Goal: Task Accomplishment & Management: Manage account settings

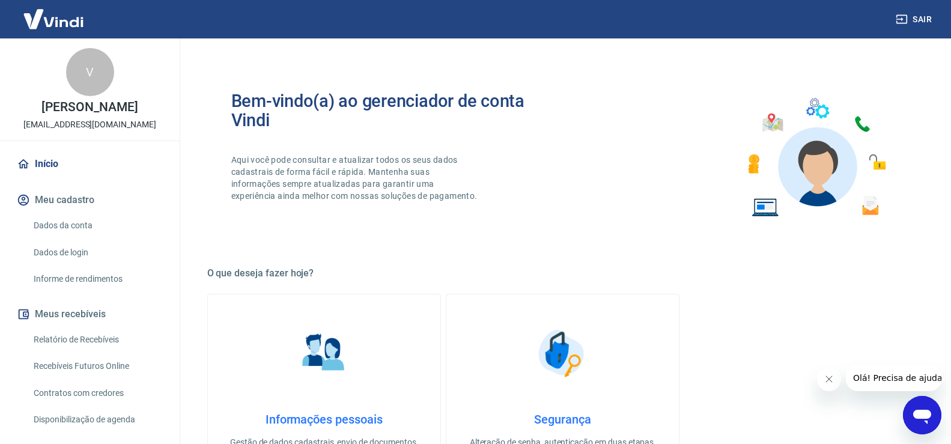
click at [49, 164] on link "Início" at bounding box center [89, 164] width 151 height 26
click at [61, 342] on link "Relatório de Recebíveis" at bounding box center [97, 339] width 136 height 25
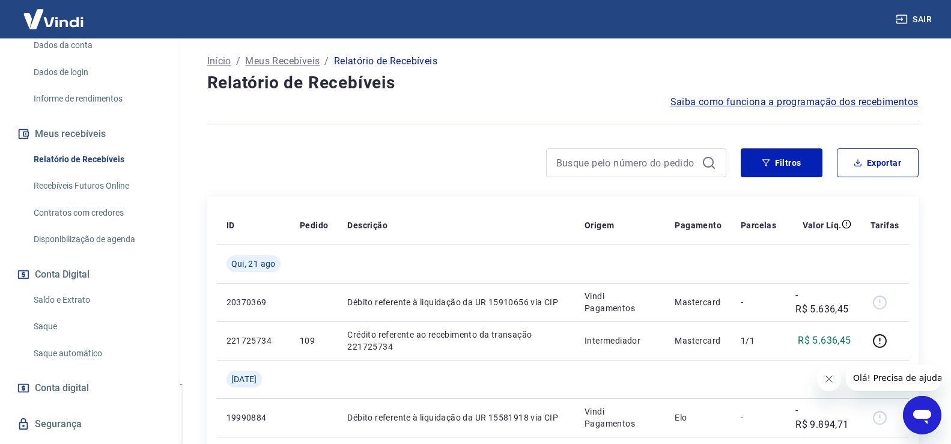
scroll to position [210, 0]
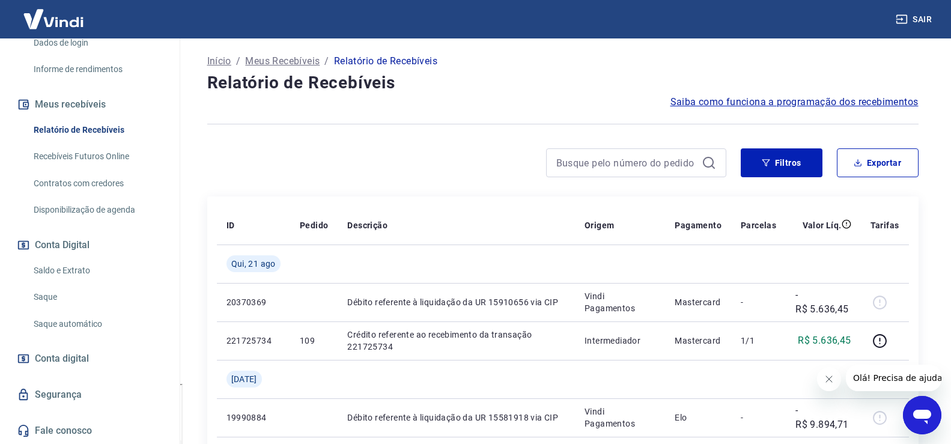
click at [46, 296] on link "Saque" at bounding box center [97, 297] width 136 height 25
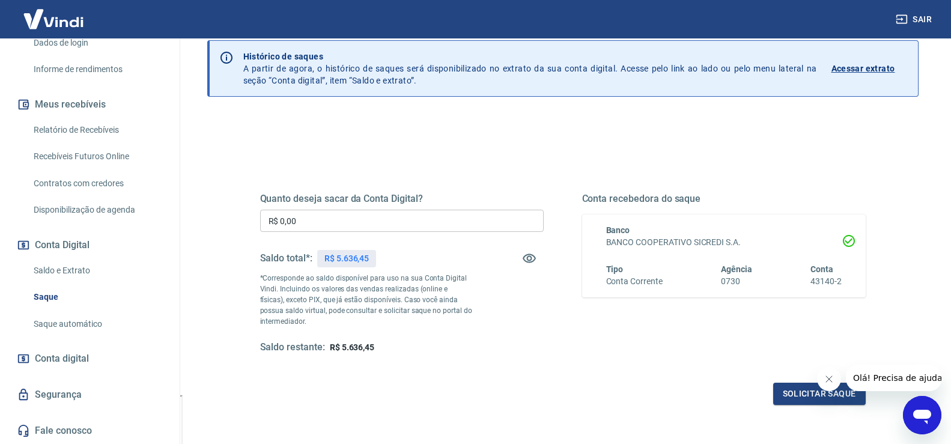
scroll to position [150, 0]
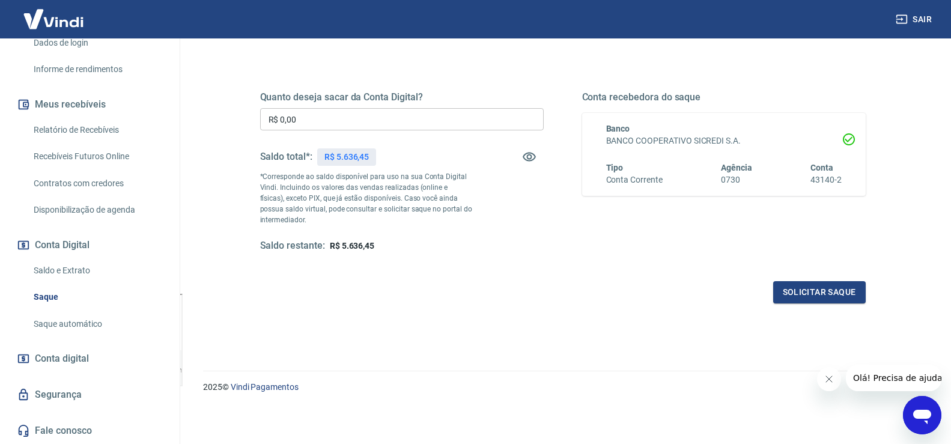
click at [63, 326] on link "Saque automático" at bounding box center [97, 324] width 136 height 25
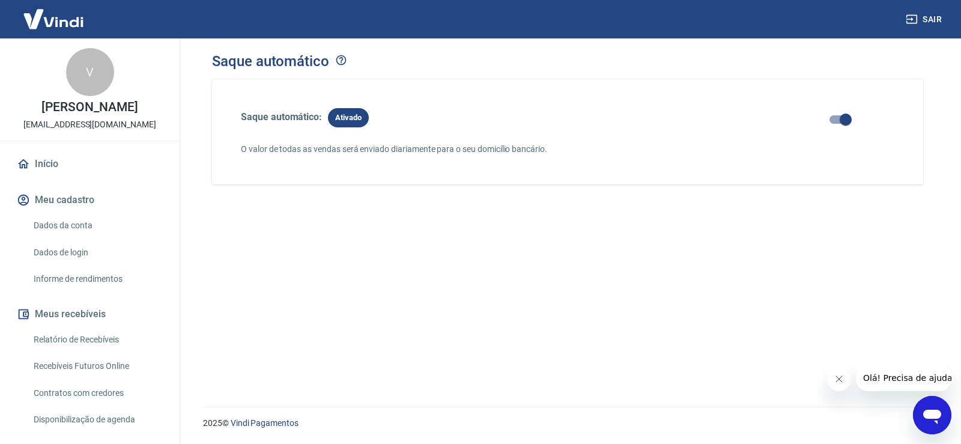
click at [55, 24] on img at bounding box center [53, 19] width 78 height 37
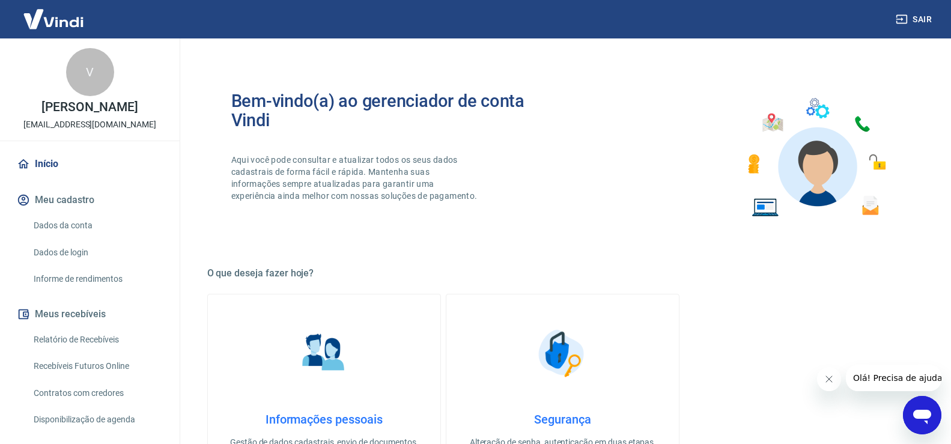
click at [43, 162] on link "Início" at bounding box center [89, 164] width 151 height 26
click at [62, 22] on img at bounding box center [53, 19] width 78 height 37
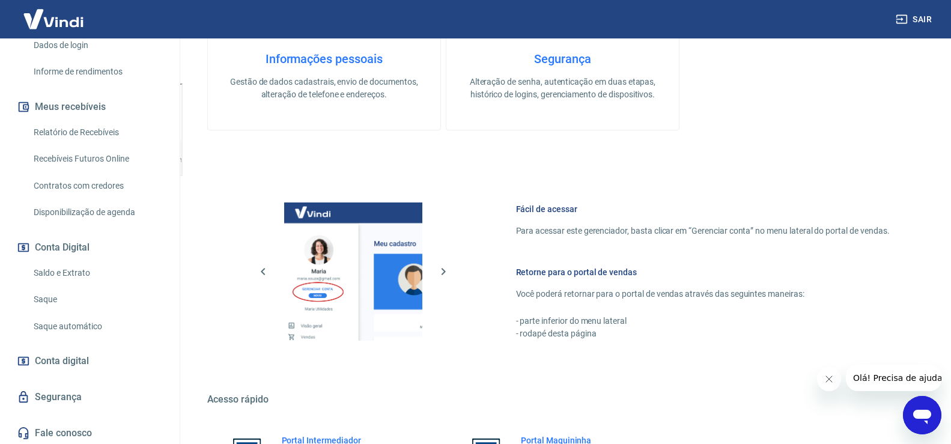
scroll to position [210, 0]
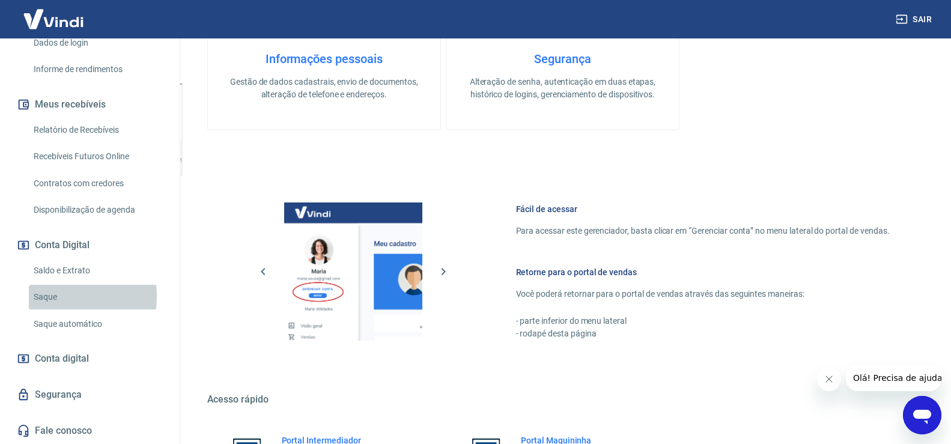
click at [61, 296] on link "Saque" at bounding box center [97, 297] width 136 height 25
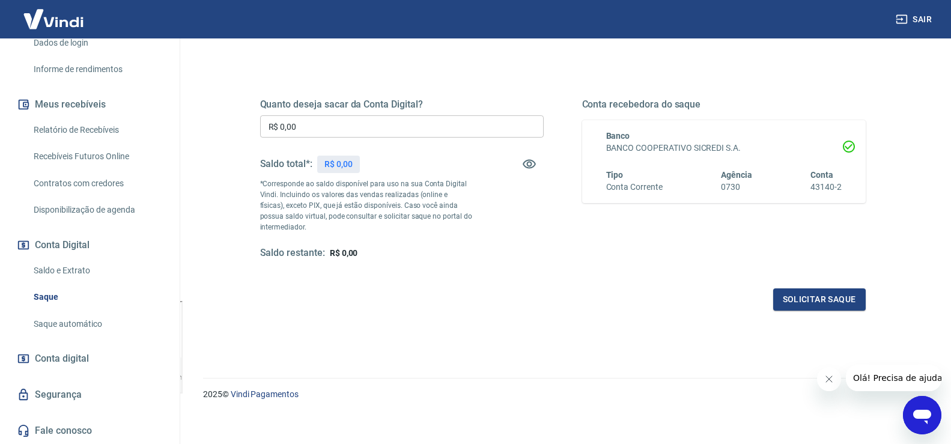
scroll to position [150, 0]
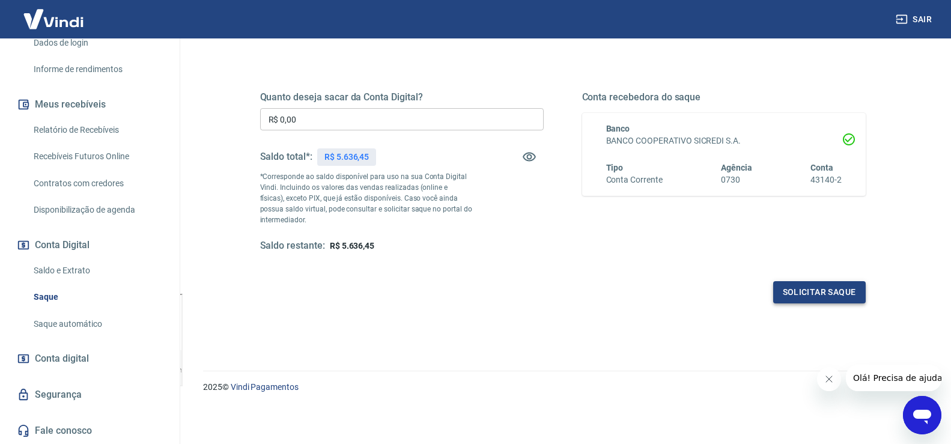
click at [830, 289] on button "Solicitar saque" at bounding box center [819, 292] width 93 height 22
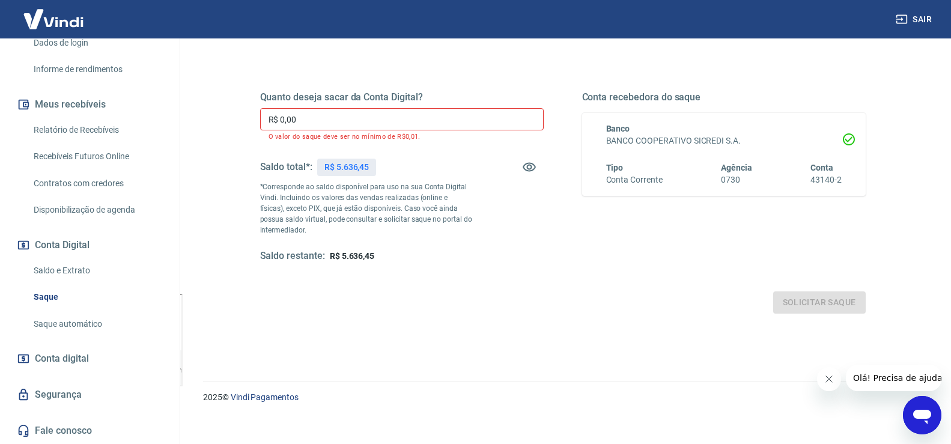
drag, startPoint x: 335, startPoint y: 126, endPoint x: 175, endPoint y: 141, distance: 160.0
click at [191, 136] on div "Saque Histórico de saques A partir de agora, o histórico de saques será disponi…" at bounding box center [562, 127] width 769 height 478
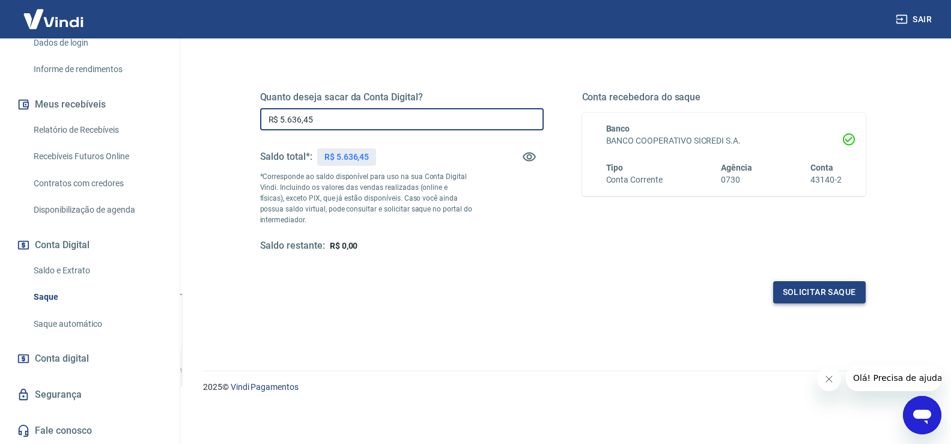
type input "R$ 5.636,45"
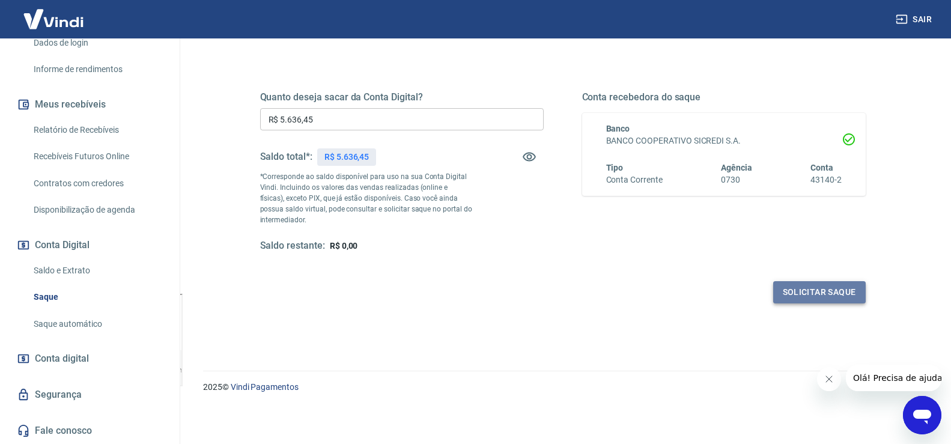
click at [814, 293] on button "Solicitar saque" at bounding box center [819, 292] width 93 height 22
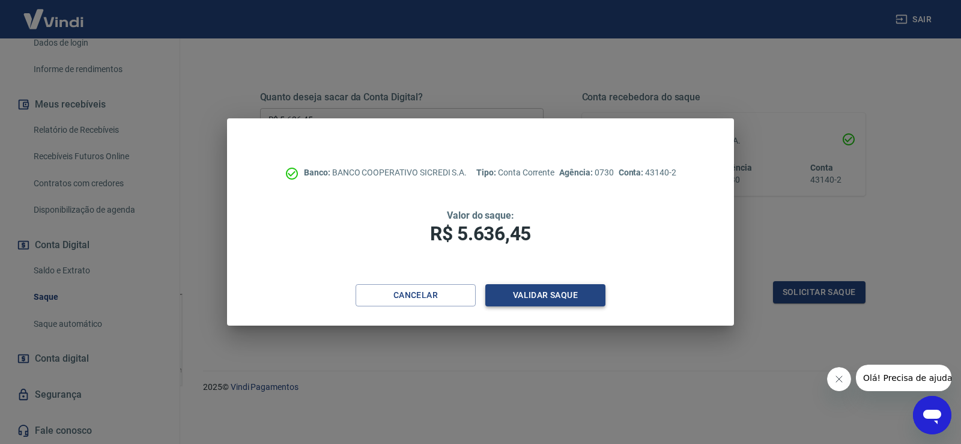
click at [562, 299] on button "Validar saque" at bounding box center [545, 295] width 120 height 22
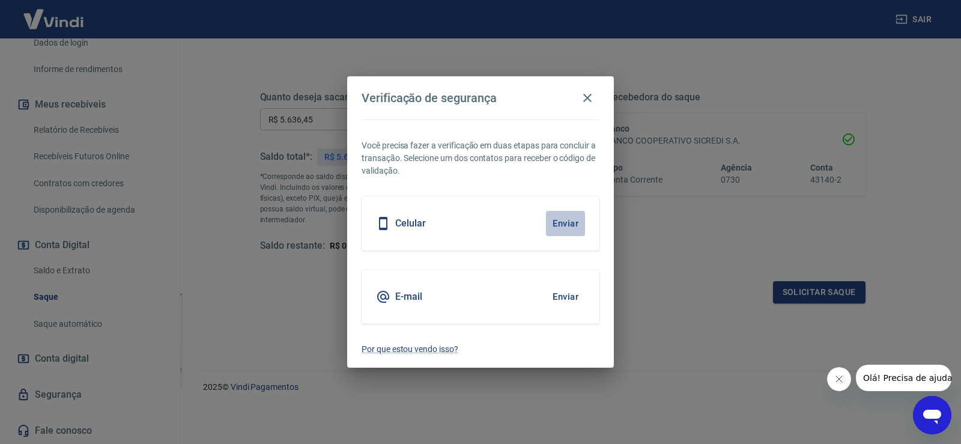
click at [564, 221] on button "Enviar" at bounding box center [565, 223] width 39 height 25
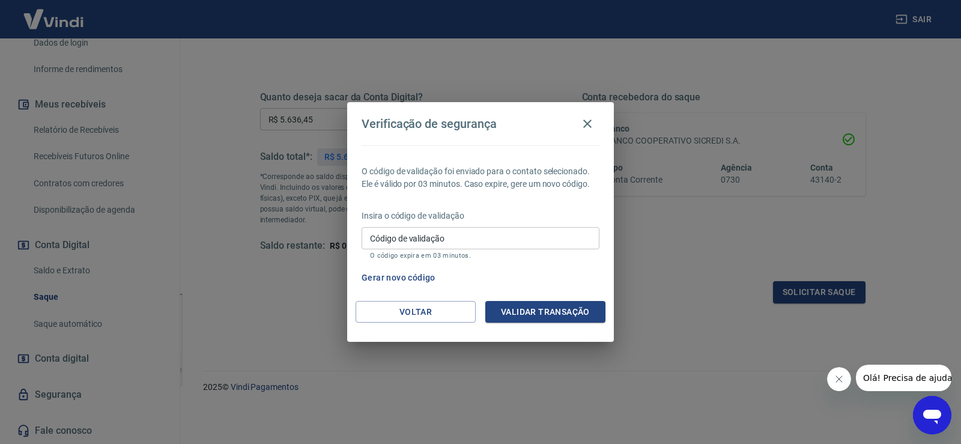
click at [486, 242] on input "Código de validação" at bounding box center [481, 238] width 238 height 22
type input "809134"
click at [559, 311] on button "Validar transação" at bounding box center [545, 312] width 120 height 22
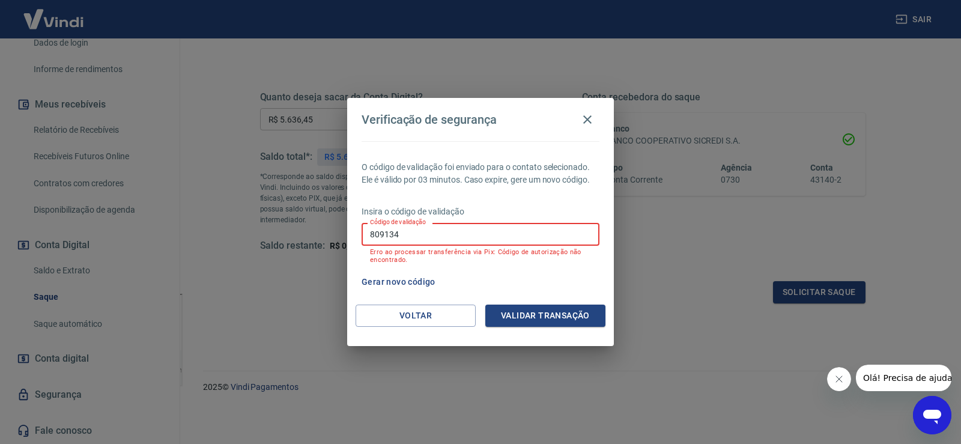
drag, startPoint x: 406, startPoint y: 236, endPoint x: 273, endPoint y: 237, distance: 132.2
click at [275, 238] on div "Verificação de segurança O código de validação foi enviado para o contato selec…" at bounding box center [480, 222] width 961 height 444
click at [422, 283] on button "Gerar novo código" at bounding box center [399, 282] width 84 height 22
click at [588, 111] on button "button" at bounding box center [588, 120] width 24 height 24
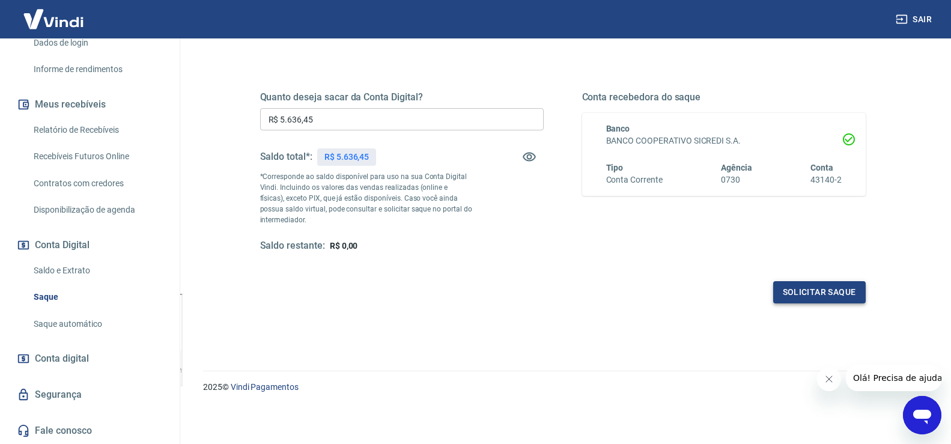
click at [815, 294] on button "Solicitar saque" at bounding box center [819, 292] width 93 height 22
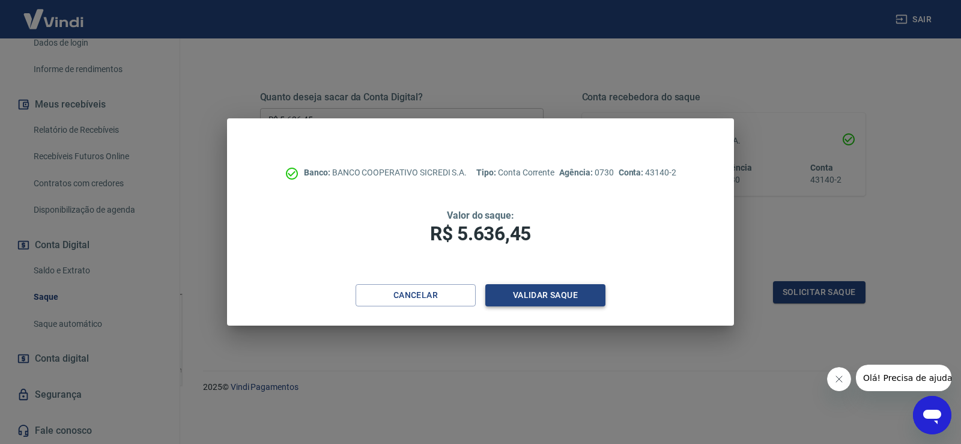
click at [573, 302] on button "Validar saque" at bounding box center [545, 295] width 120 height 22
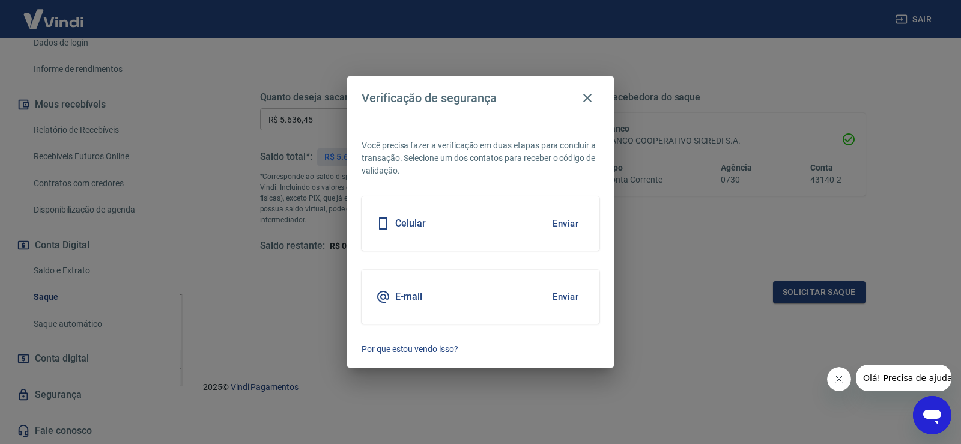
click at [564, 228] on button "Enviar" at bounding box center [565, 223] width 39 height 25
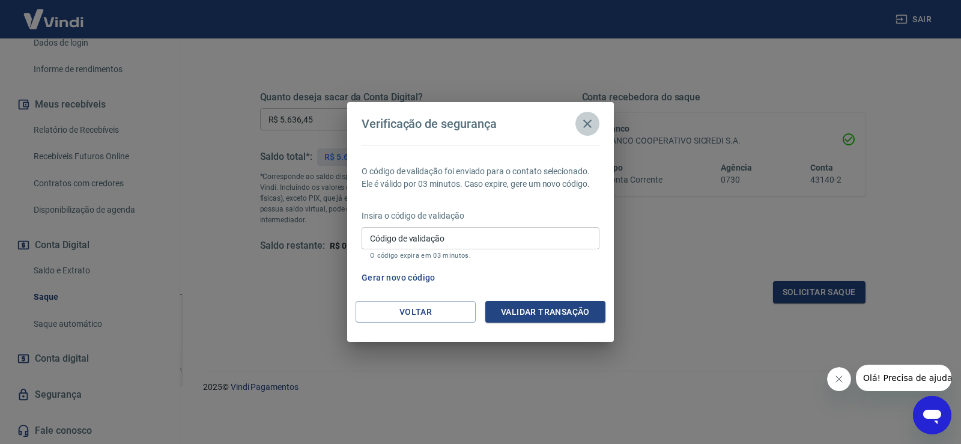
click at [589, 124] on icon "button" at bounding box center [587, 124] width 14 height 14
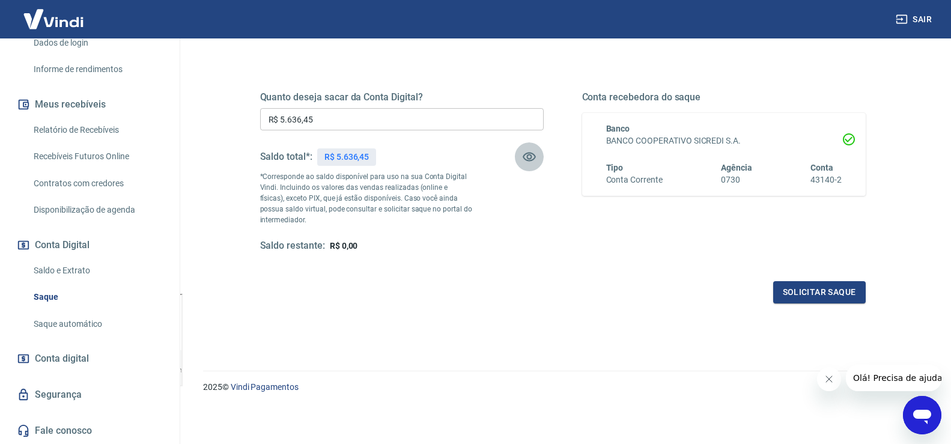
click at [529, 159] on icon "button" at bounding box center [529, 157] width 13 height 9
click at [529, 159] on icon "button" at bounding box center [529, 156] width 13 height 11
